Goal: Find specific page/section: Find specific page/section

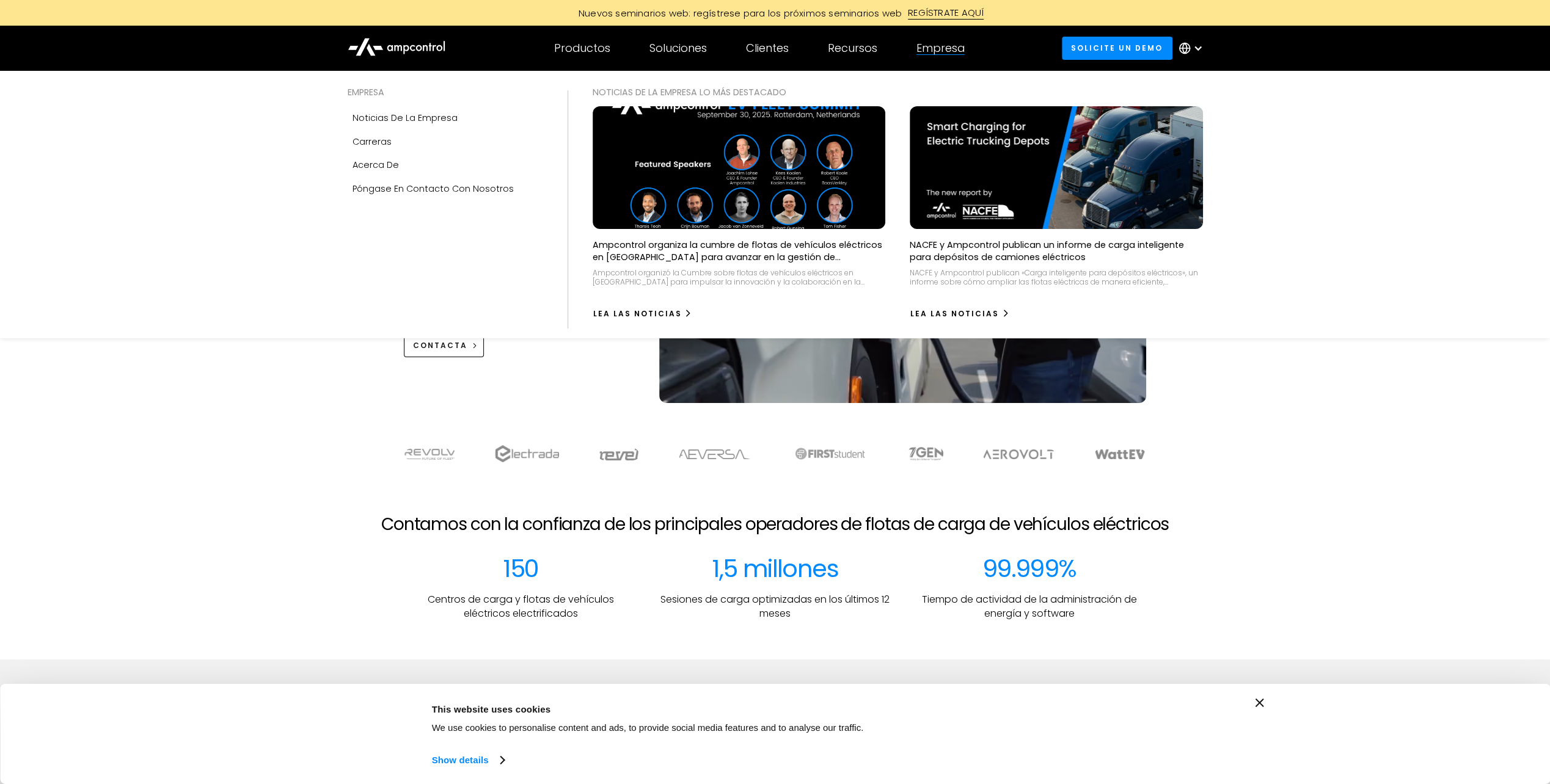
click at [946, 49] on div "Empresa" at bounding box center [940, 48] width 49 height 14
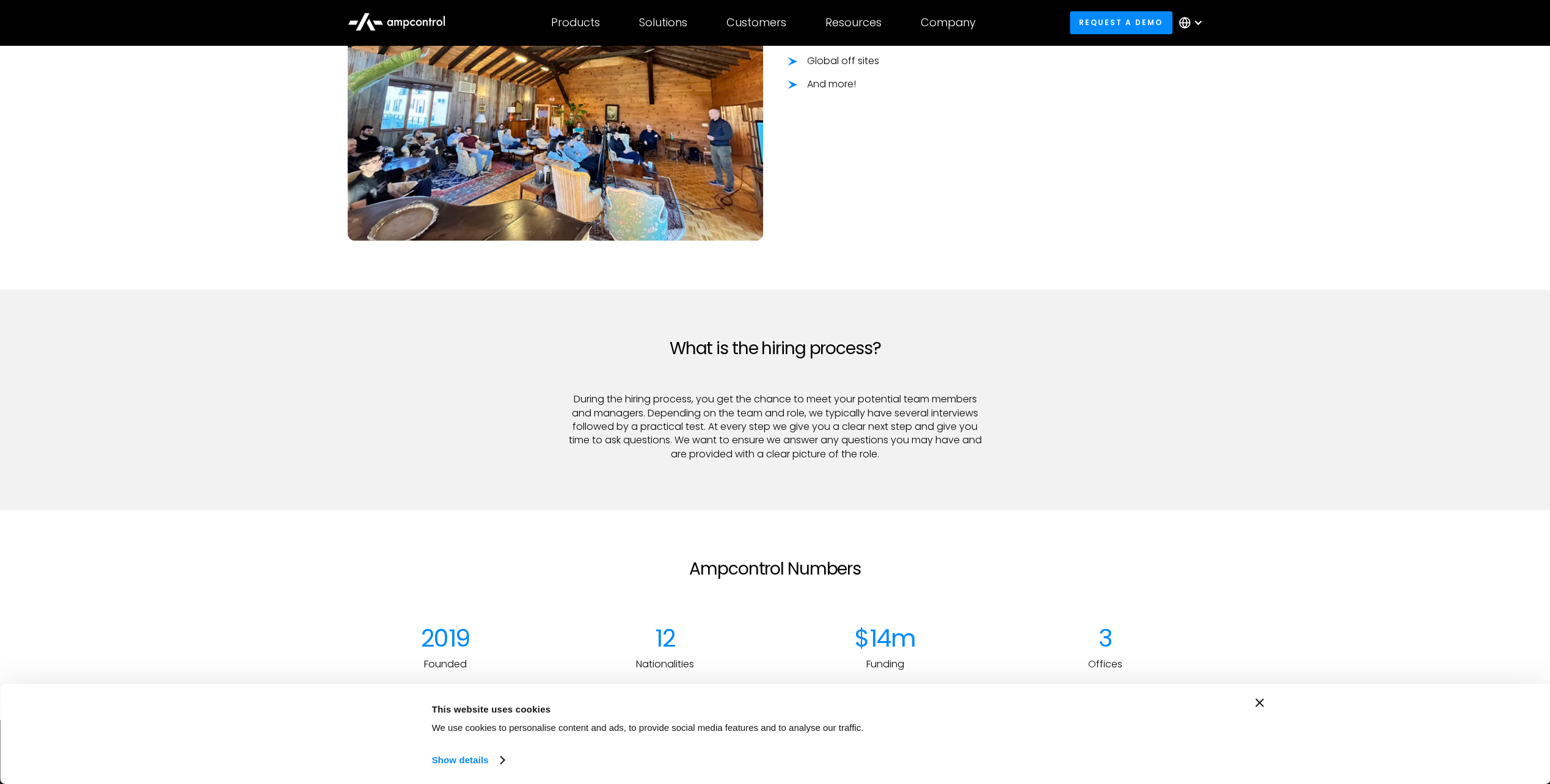
scroll to position [1648, 0]
